Goal: Information Seeking & Learning: Learn about a topic

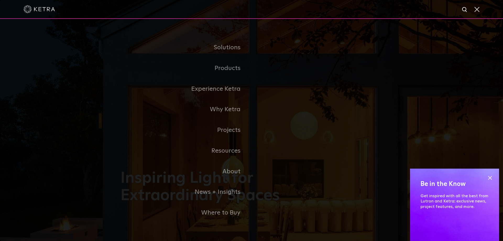
click at [0, 0] on link "Residential Products" at bounding box center [0, 0] width 0 height 0
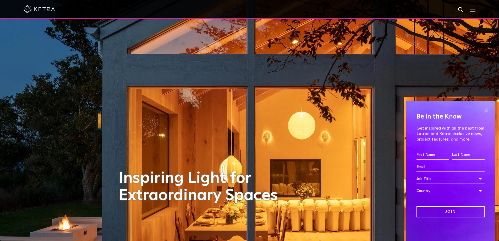
click at [486, 110] on span at bounding box center [486, 110] width 8 height 8
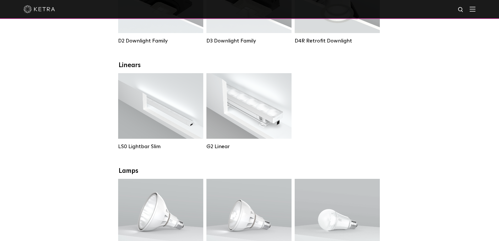
scroll to position [314, 0]
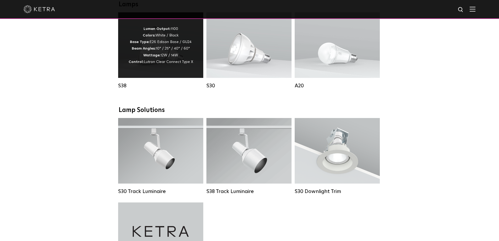
click at [202, 77] on div "Lumen Output: 1100 Colors: White / Black Base Type: E26 Edison Base / GU24 Beam…" at bounding box center [160, 45] width 85 height 66
